Goal: Information Seeking & Learning: Learn about a topic

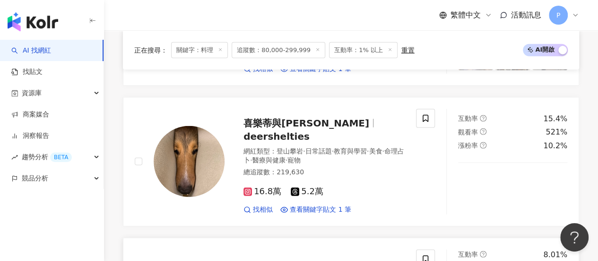
scroll to position [1277, 0]
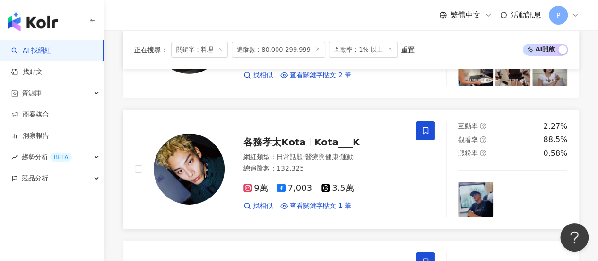
scroll to position [1561, 0]
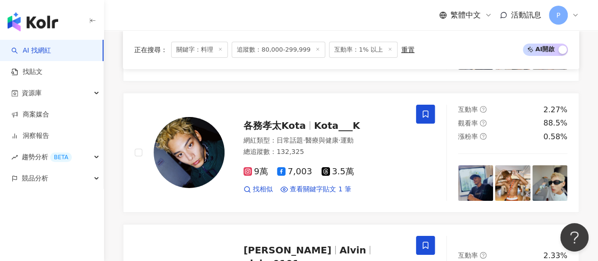
drag, startPoint x: 184, startPoint y: 169, endPoint x: 158, endPoint y: 173, distance: 25.9
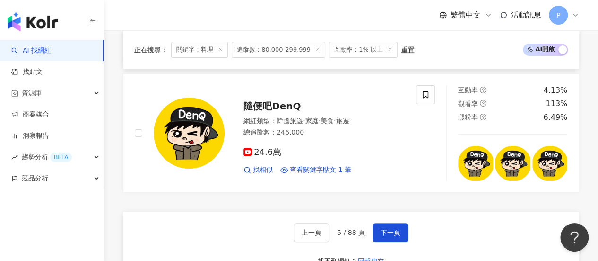
scroll to position [1892, 0]
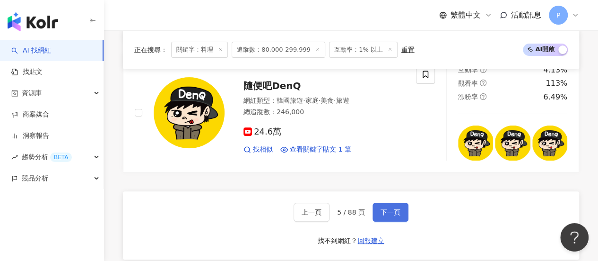
click at [389, 208] on span "下一頁" at bounding box center [391, 212] width 20 height 8
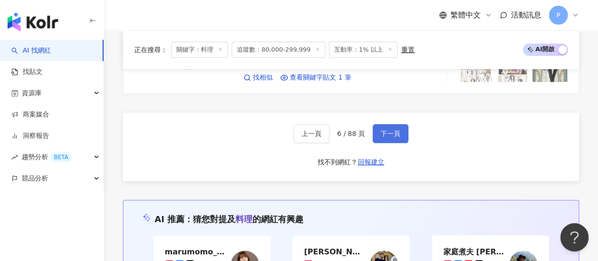
click at [389, 130] on span "下一頁" at bounding box center [391, 134] width 20 height 8
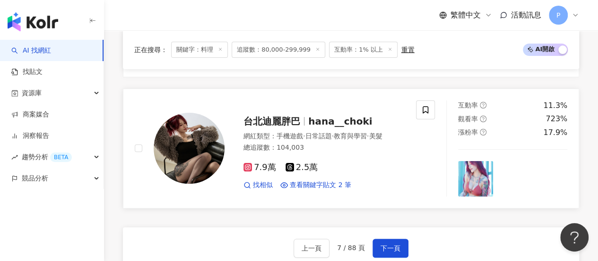
scroll to position [1767, 0]
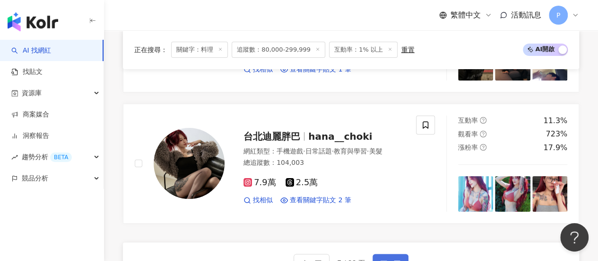
click at [403, 254] on button "下一頁" at bounding box center [391, 263] width 36 height 19
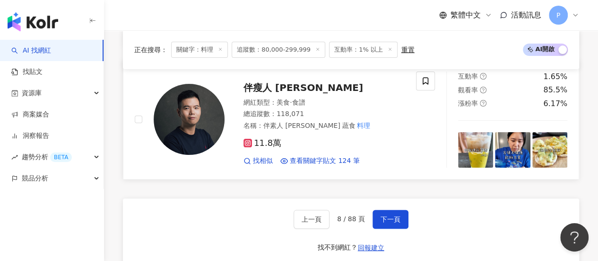
scroll to position [1865, 0]
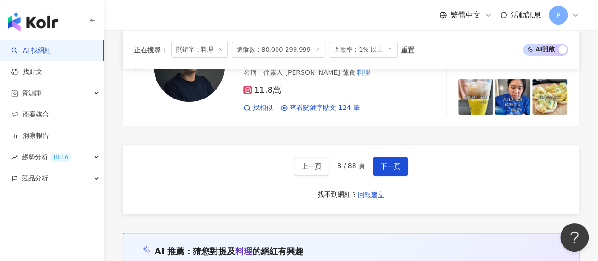
scroll to position [1912, 0]
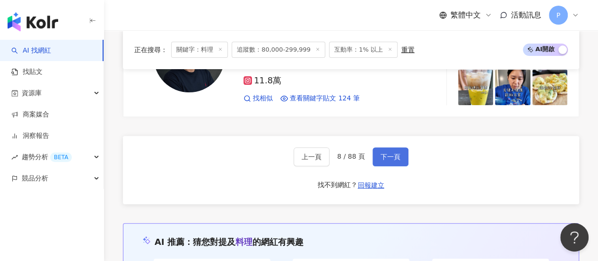
click at [394, 153] on span "下一頁" at bounding box center [391, 157] width 20 height 8
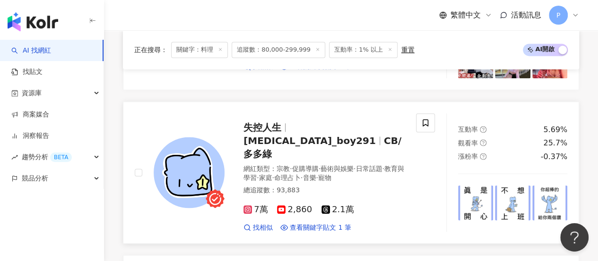
scroll to position [710, 0]
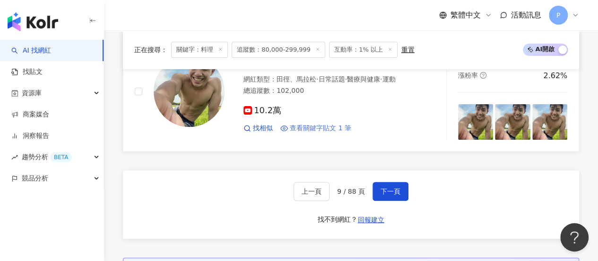
scroll to position [1814, 0]
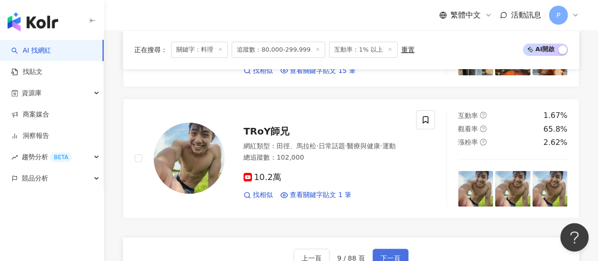
click at [382, 254] on span "下一頁" at bounding box center [391, 258] width 20 height 8
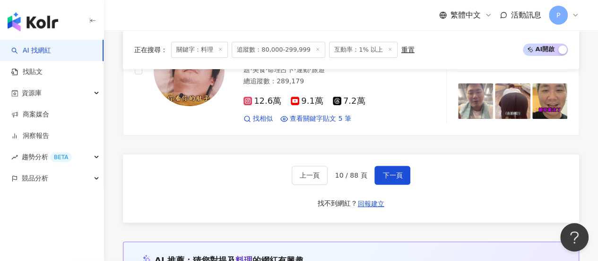
scroll to position [1923, 0]
click at [385, 166] on button "下一頁" at bounding box center [393, 175] width 36 height 19
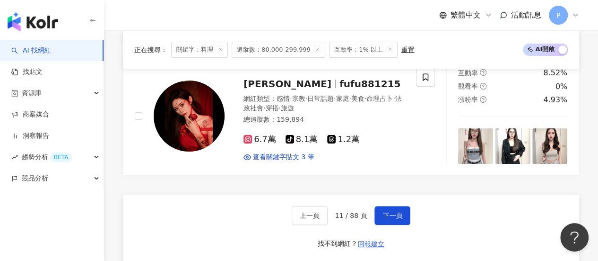
scroll to position [1808, 0]
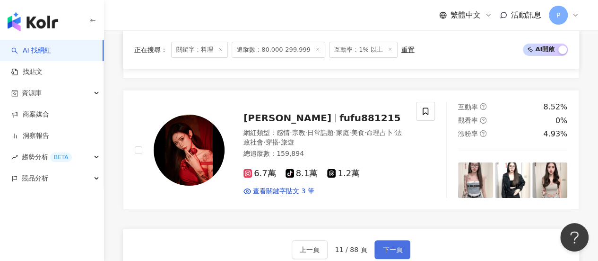
click at [394, 245] on span "下一頁" at bounding box center [393, 249] width 20 height 8
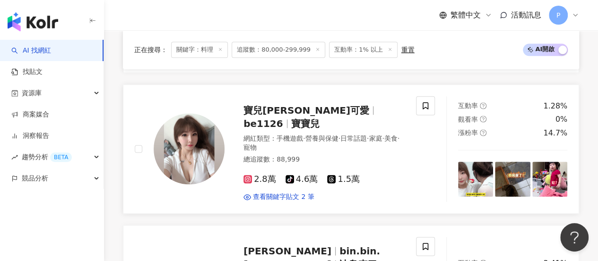
scroll to position [634, 0]
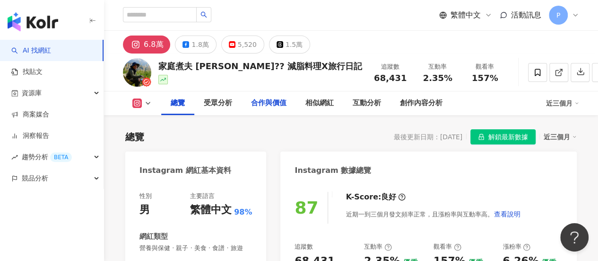
scroll to position [142, 0]
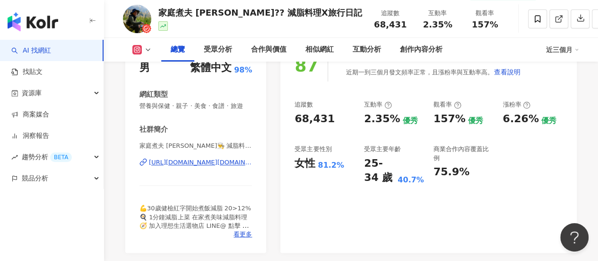
click at [204, 166] on div "https://www.instagram.com/shawn.betterlife.recipe/" at bounding box center [200, 162] width 103 height 9
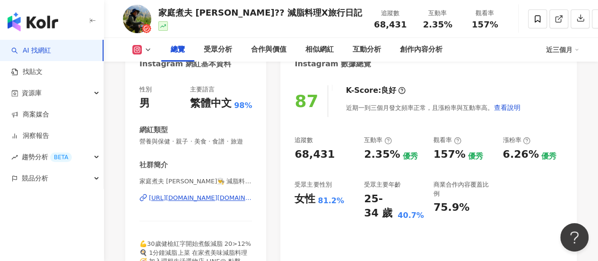
scroll to position [95, 0]
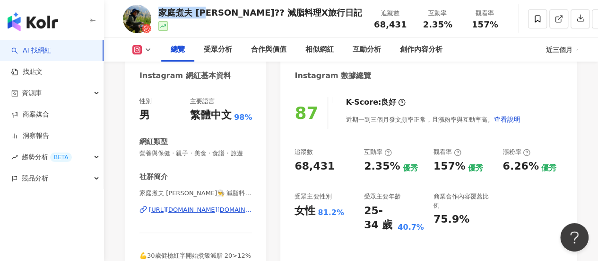
drag, startPoint x: 159, startPoint y: 12, endPoint x: 210, endPoint y: 10, distance: 51.1
click at [210, 11] on div "家庭煮夫 尚恩?‍? 減脂料理X旅行日記" at bounding box center [260, 13] width 204 height 12
copy div "家庭煮夫 尚恩"
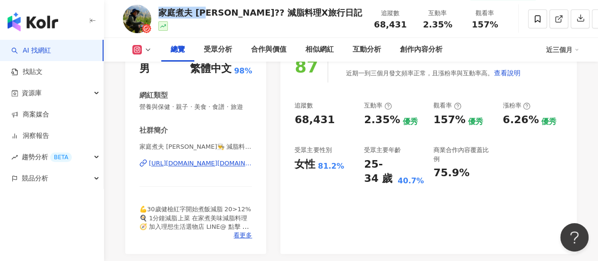
scroll to position [142, 0]
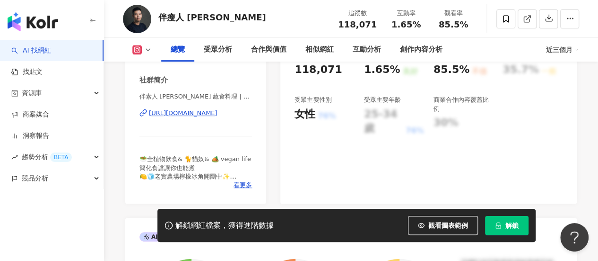
scroll to position [189, 0]
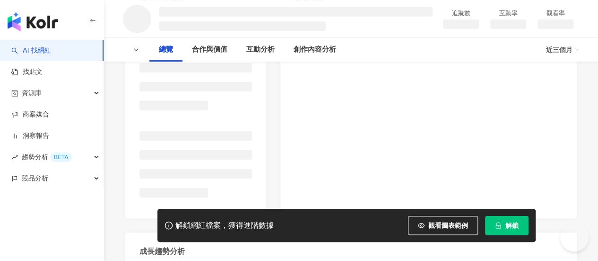
scroll to position [15, 0]
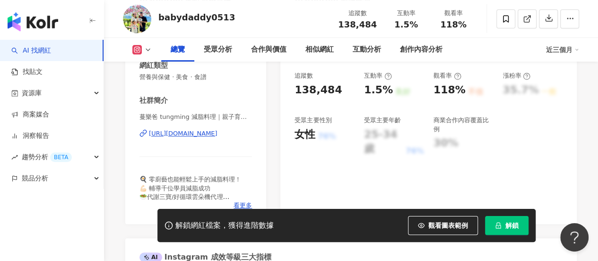
scroll to position [25, 0]
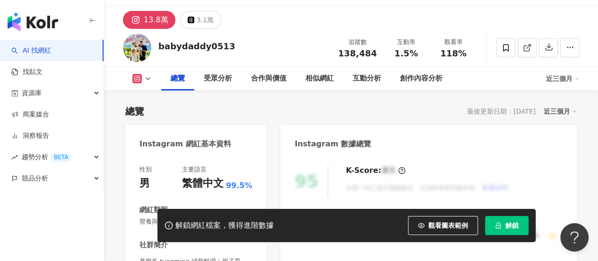
click at [161, 78] on div "總覽" at bounding box center [177, 79] width 33 height 24
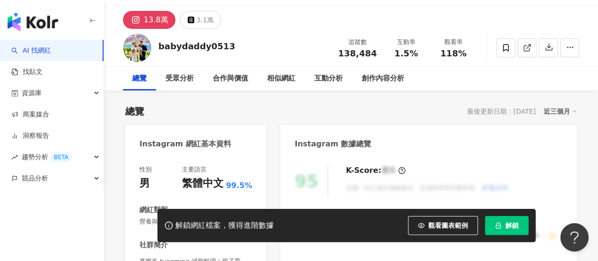
click at [147, 80] on div "總覽" at bounding box center [139, 79] width 33 height 24
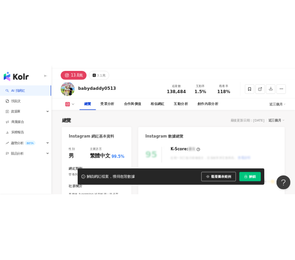
scroll to position [119, 0]
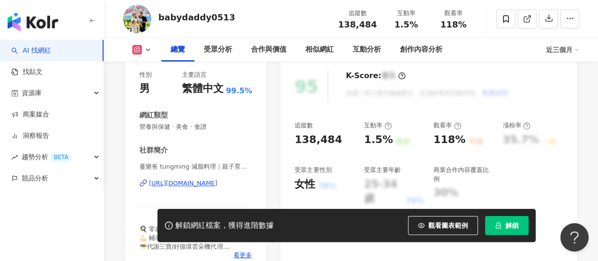
click at [184, 183] on div "https://www.instagram.com/babydaddy0513/" at bounding box center [183, 183] width 69 height 9
click at [506, 223] on span "解鎖" at bounding box center [512, 225] width 13 height 8
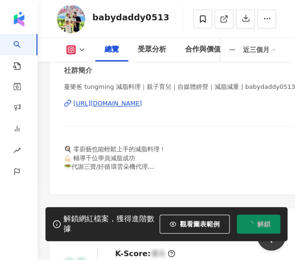
scroll to position [214, 0]
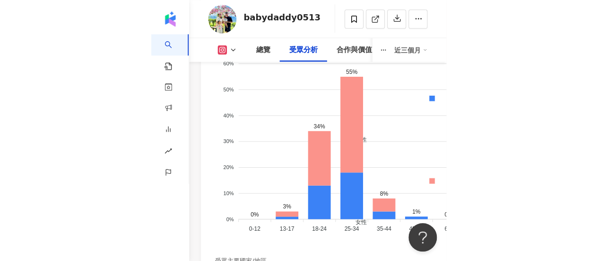
scroll to position [1413, 0]
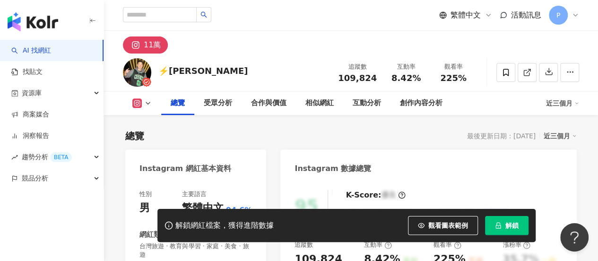
drag, startPoint x: 188, startPoint y: 108, endPoint x: 214, endPoint y: 119, distance: 27.8
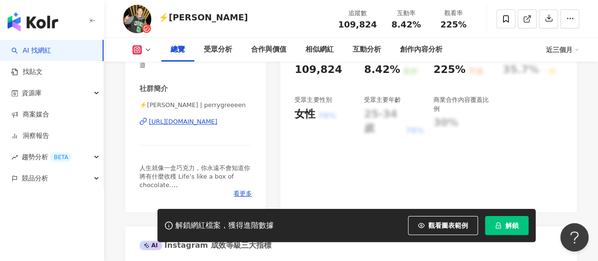
click at [214, 121] on div "https://www.instagram.com/perrygreeeen/" at bounding box center [183, 121] width 69 height 9
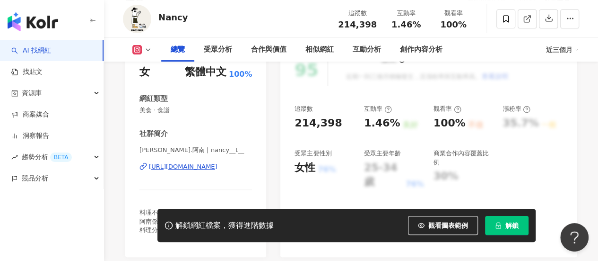
scroll to position [142, 0]
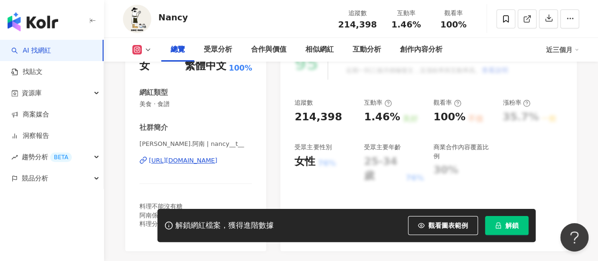
click at [210, 156] on div "[PERSON_NAME].阿南 | nancy__t__ [URL][DOMAIN_NAME]" at bounding box center [196, 167] width 113 height 55
click at [218, 162] on div "https://www.instagram.com/nancy__t__/" at bounding box center [183, 160] width 69 height 9
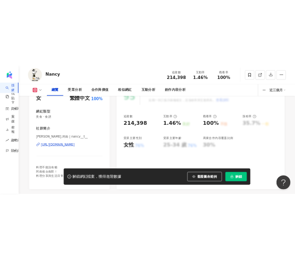
scroll to position [93, 0]
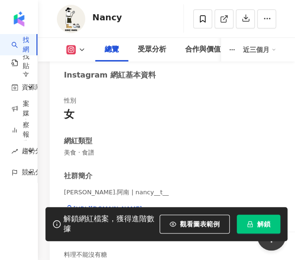
click at [258, 215] on button "解鎖" at bounding box center [259, 224] width 44 height 19
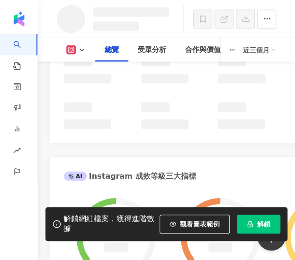
scroll to position [419, 0]
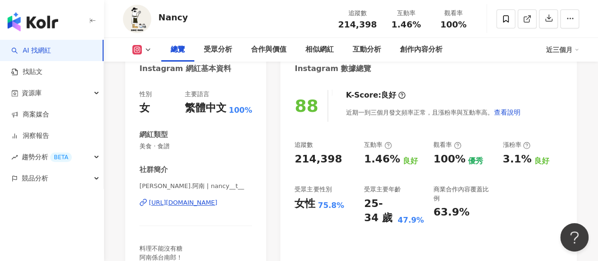
scroll to position [95, 0]
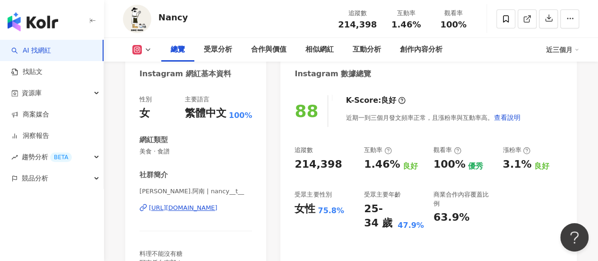
click at [390, 152] on icon at bounding box center [389, 151] width 8 height 8
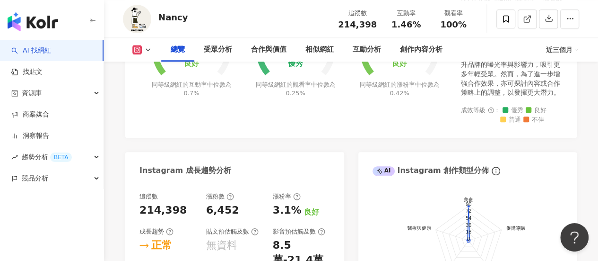
scroll to position [473, 0]
